Goal: Task Accomplishment & Management: Manage account settings

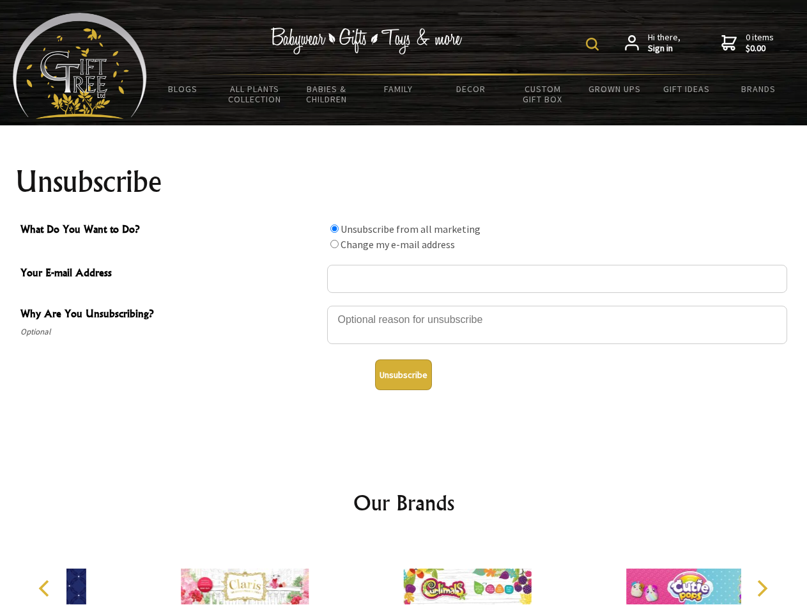
click at [595, 44] on img at bounding box center [592, 44] width 13 height 13
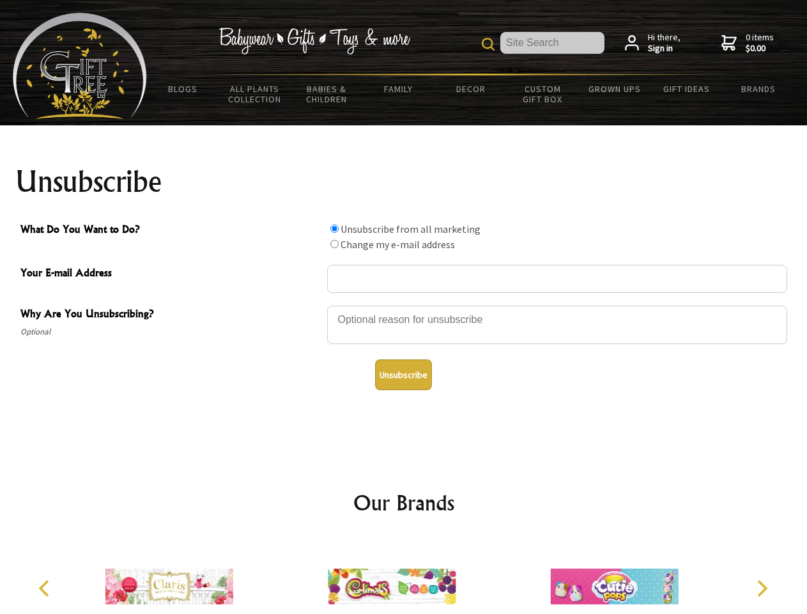
click at [404, 305] on div at bounding box center [557, 326] width 460 height 45
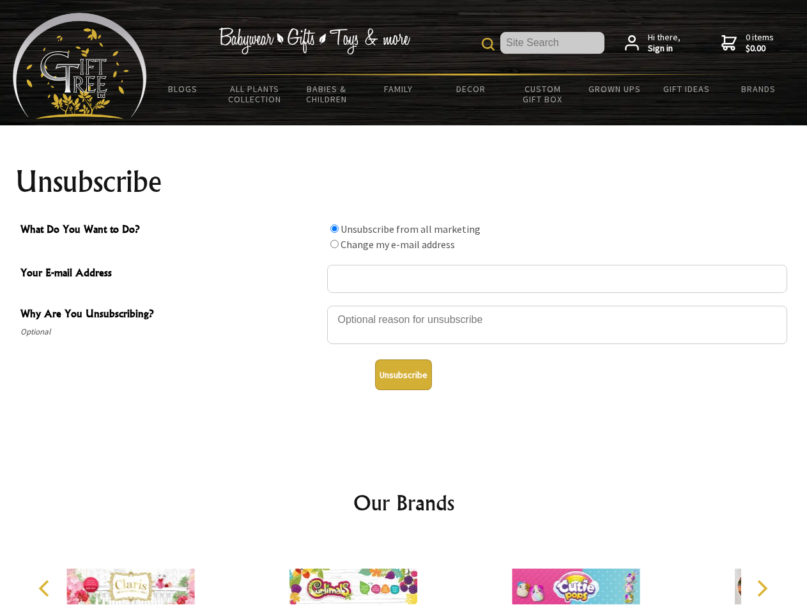
click at [334, 228] on input "What Do You Want to Do?" at bounding box center [334, 228] width 8 height 8
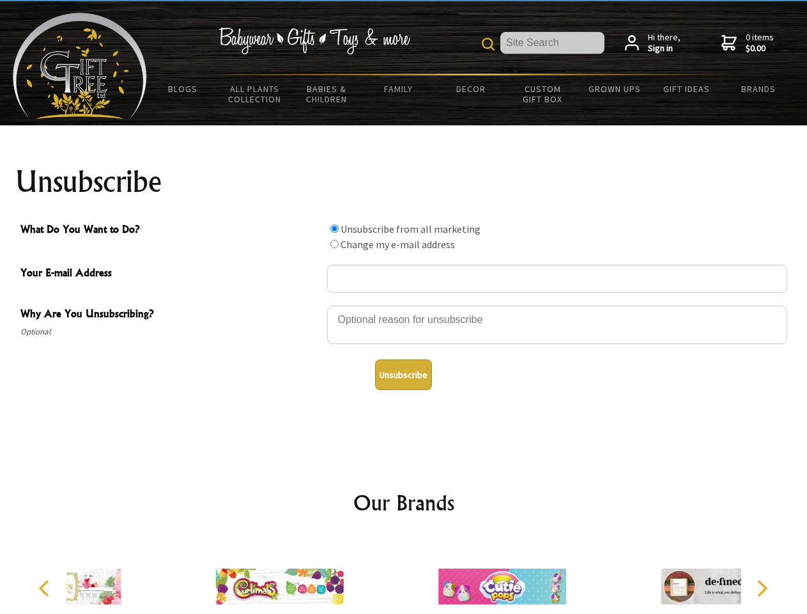
click at [334, 244] on input "What Do You Want to Do?" at bounding box center [334, 244] width 8 height 8
radio input "true"
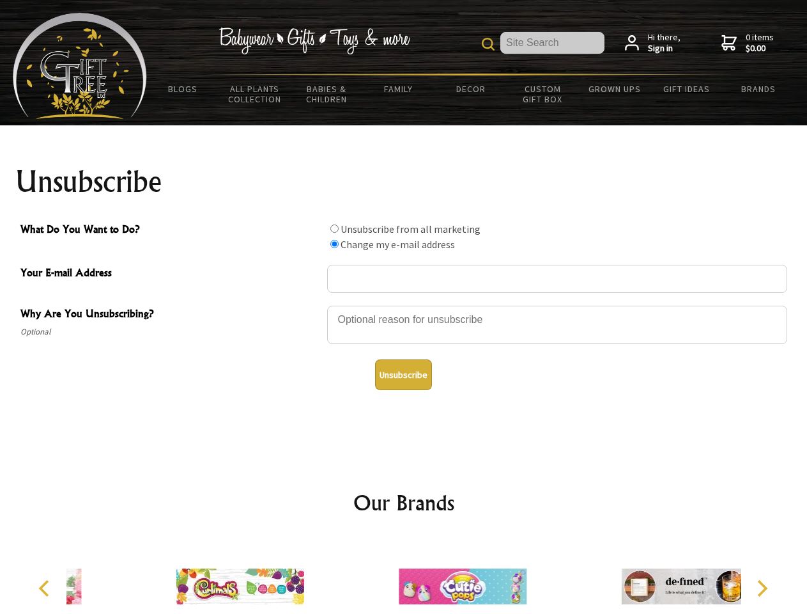
click at [403, 375] on button "Unsubscribe" at bounding box center [403, 374] width 57 height 31
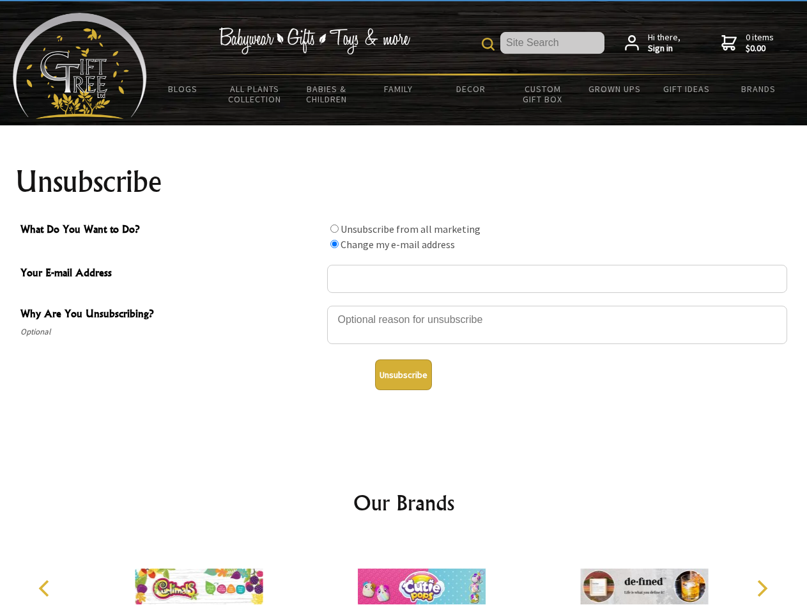
click at [404, 576] on img at bounding box center [422, 586] width 128 height 96
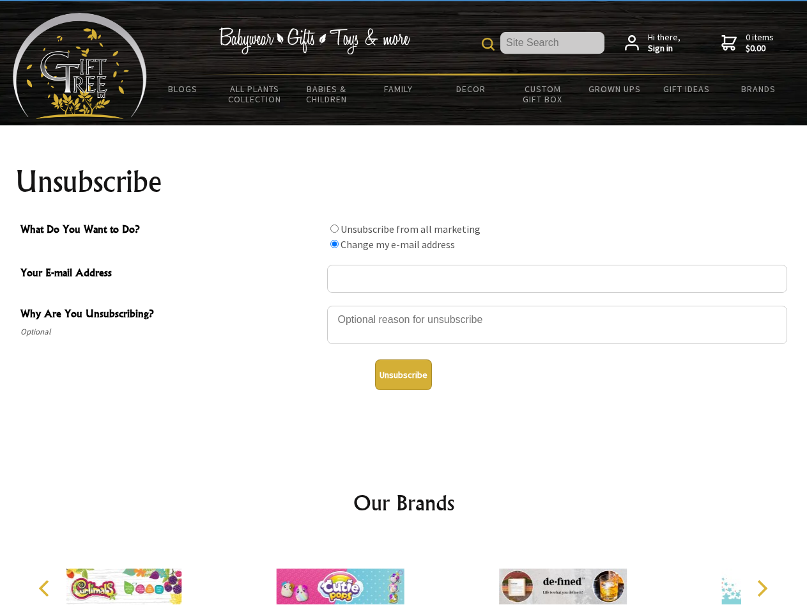
click at [46, 588] on icon "Previous" at bounding box center [45, 588] width 17 height 17
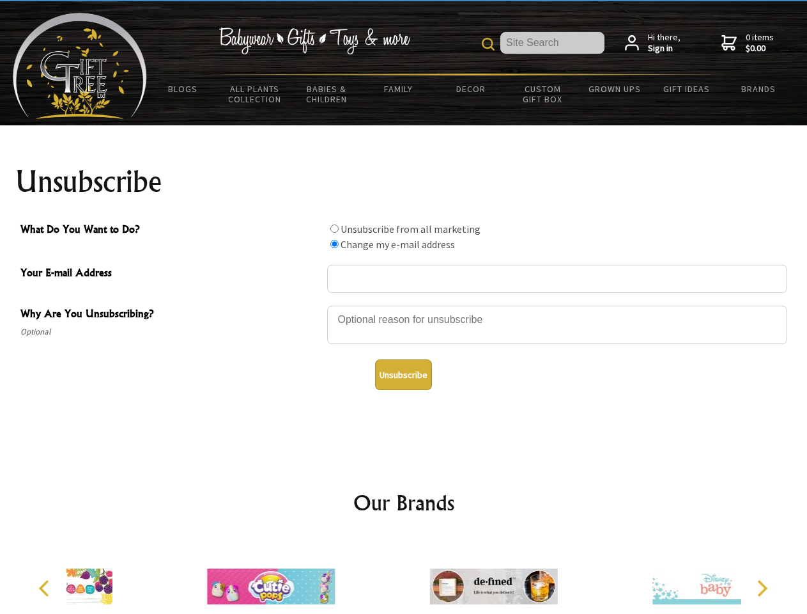
click at [762, 588] on icon "Next" at bounding box center [761, 588] width 17 height 17
